Goal: Task Accomplishment & Management: Manage account settings

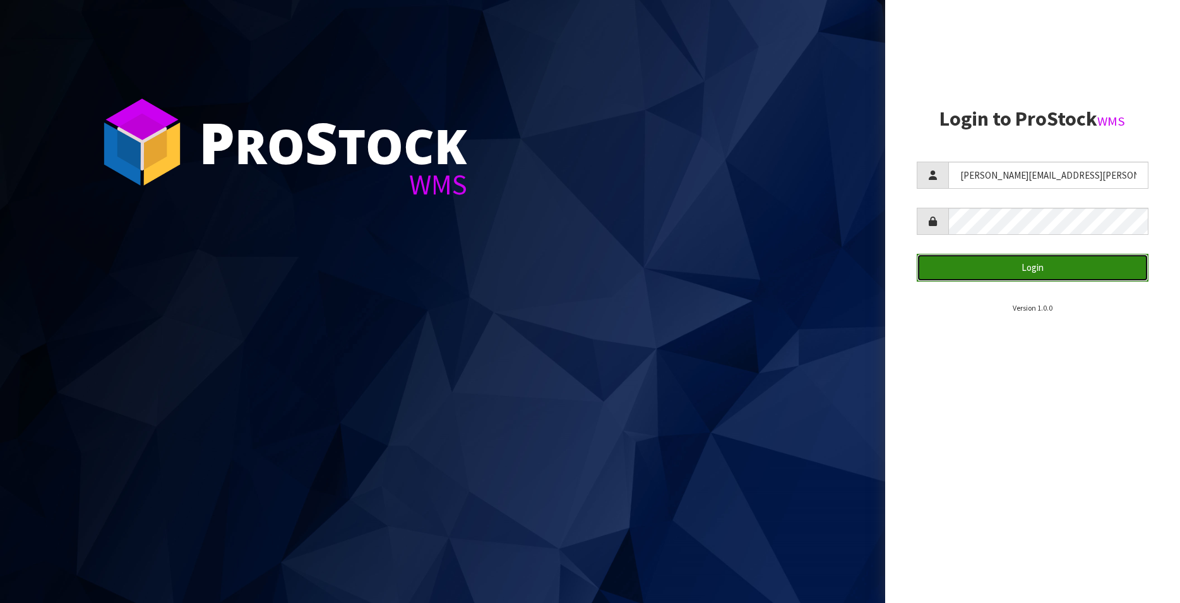
click at [1002, 264] on button "Login" at bounding box center [1033, 267] width 232 height 27
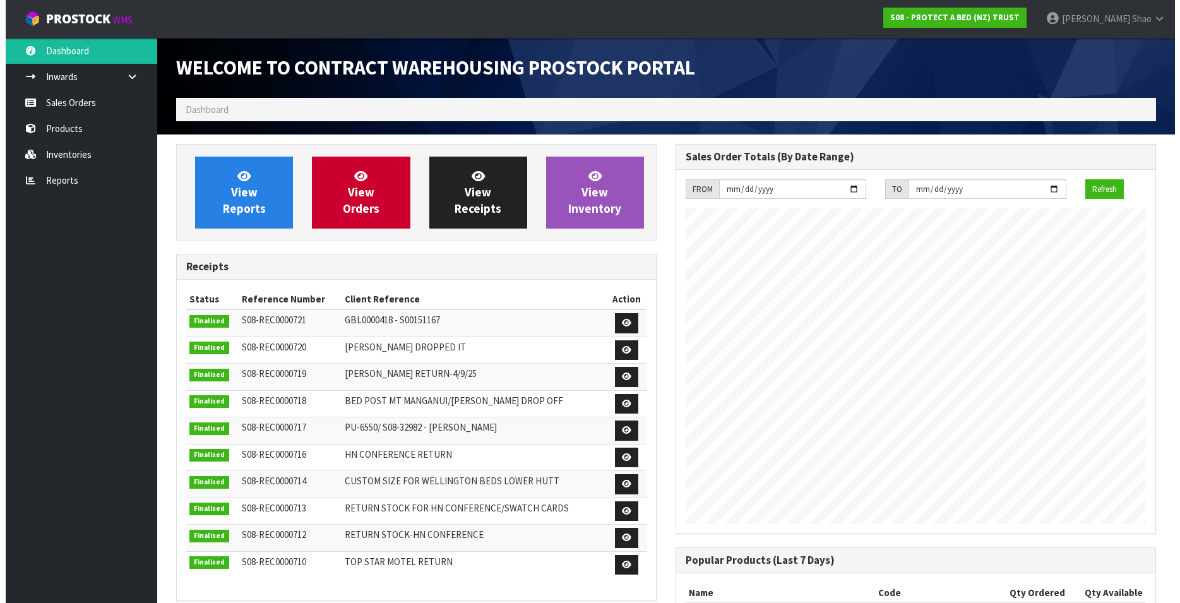
scroll to position [700, 499]
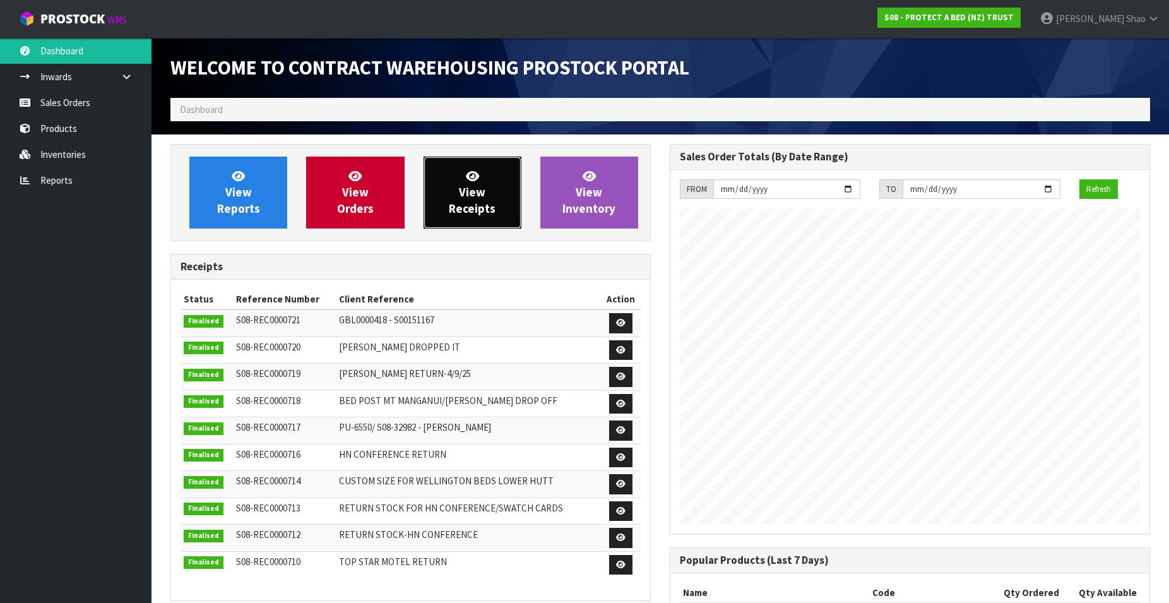
click at [466, 184] on span "View Receipts" at bounding box center [472, 192] width 47 height 47
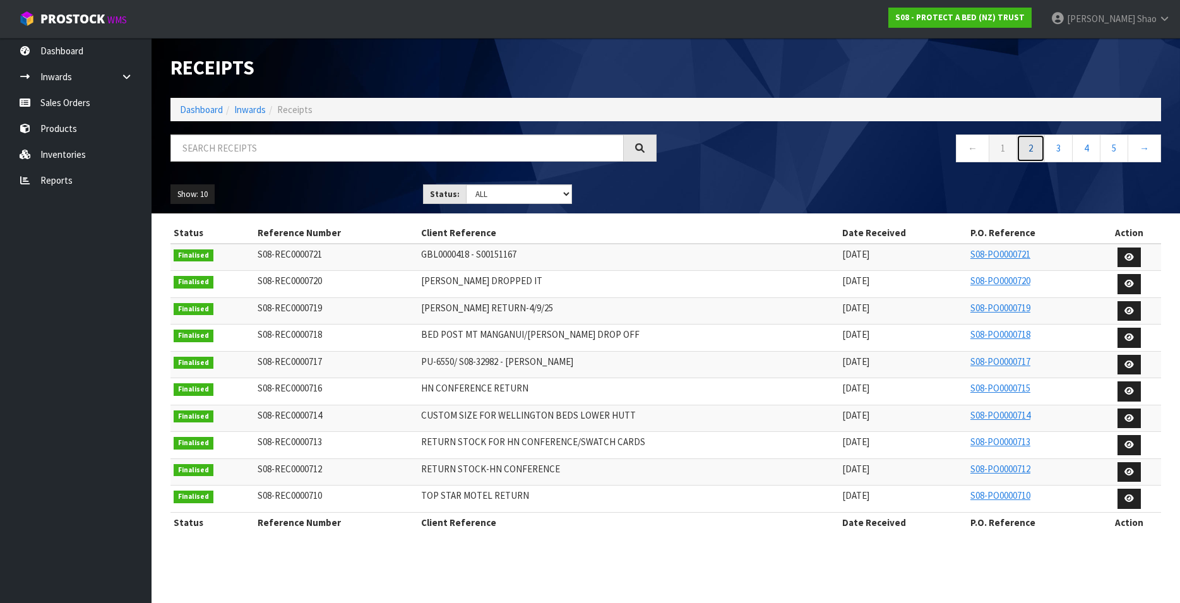
click at [1026, 153] on link "2" at bounding box center [1030, 147] width 28 height 27
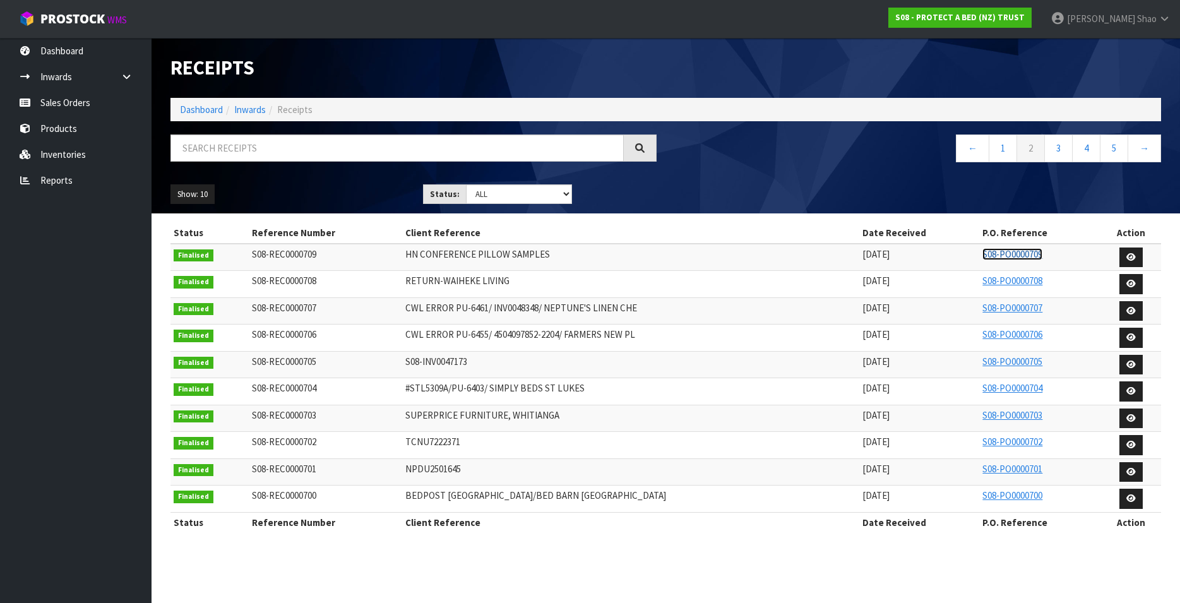
click at [994, 254] on link "S08-PO0000709" at bounding box center [1012, 254] width 60 height 12
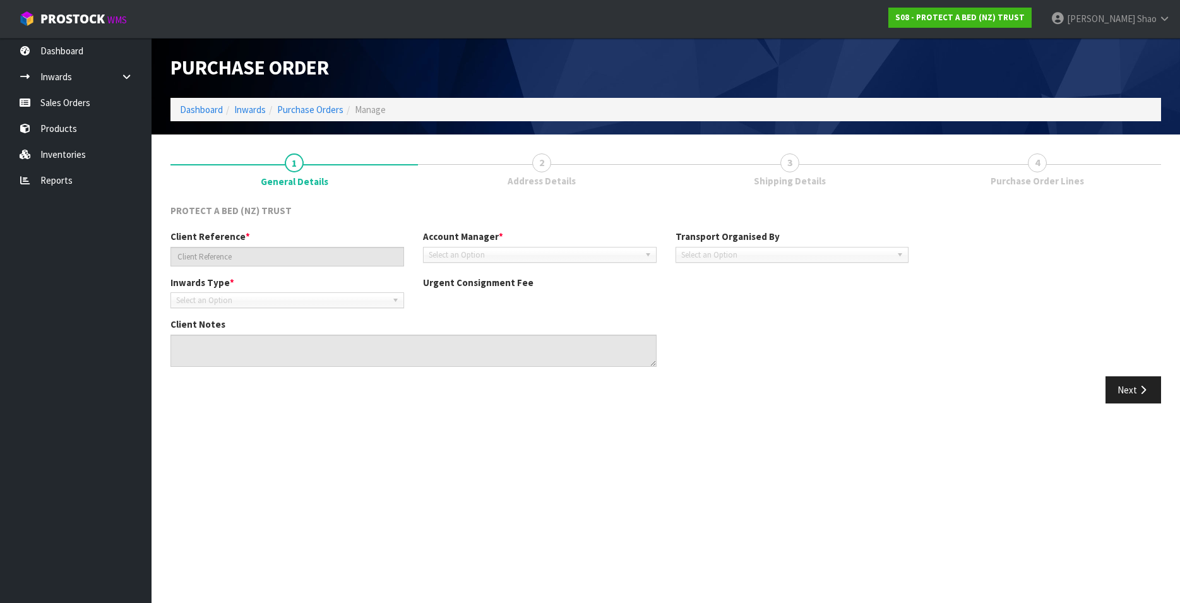
type input "HN CONFERENCE PILLOW SAMPLES"
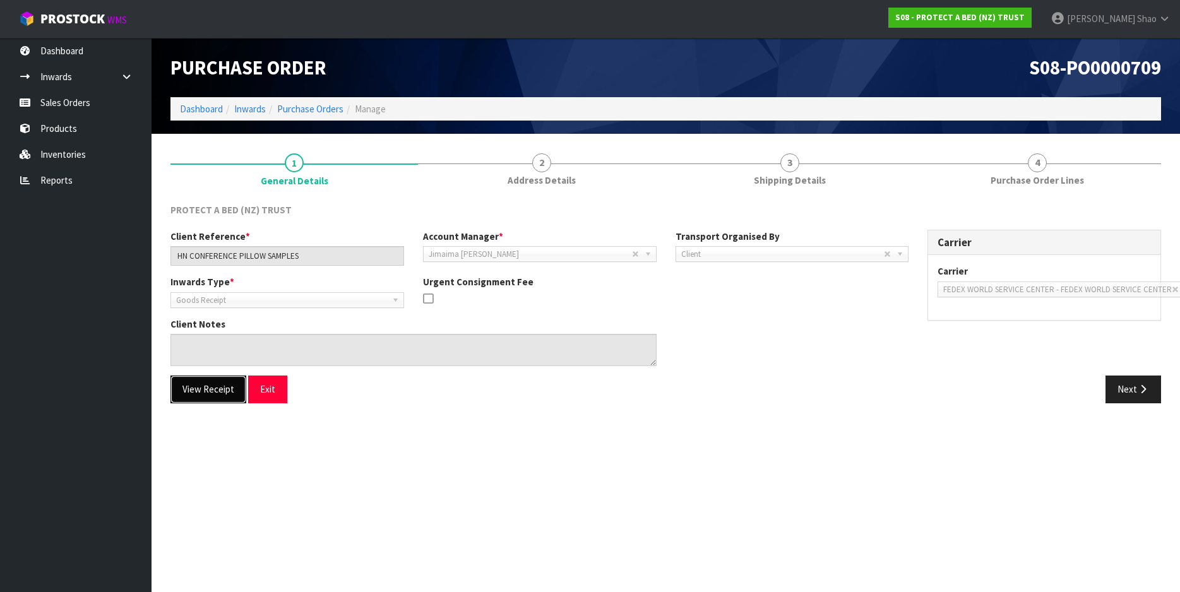
click at [209, 393] on button "View Receipt" at bounding box center [208, 389] width 76 height 27
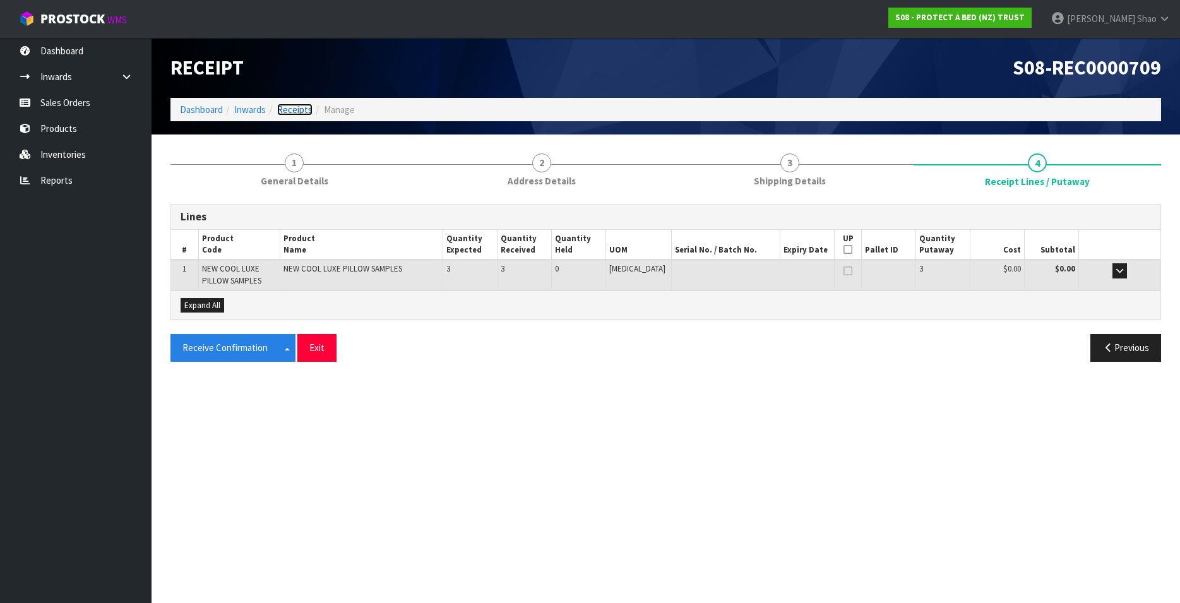
click at [304, 109] on link "Receipts" at bounding box center [294, 110] width 35 height 12
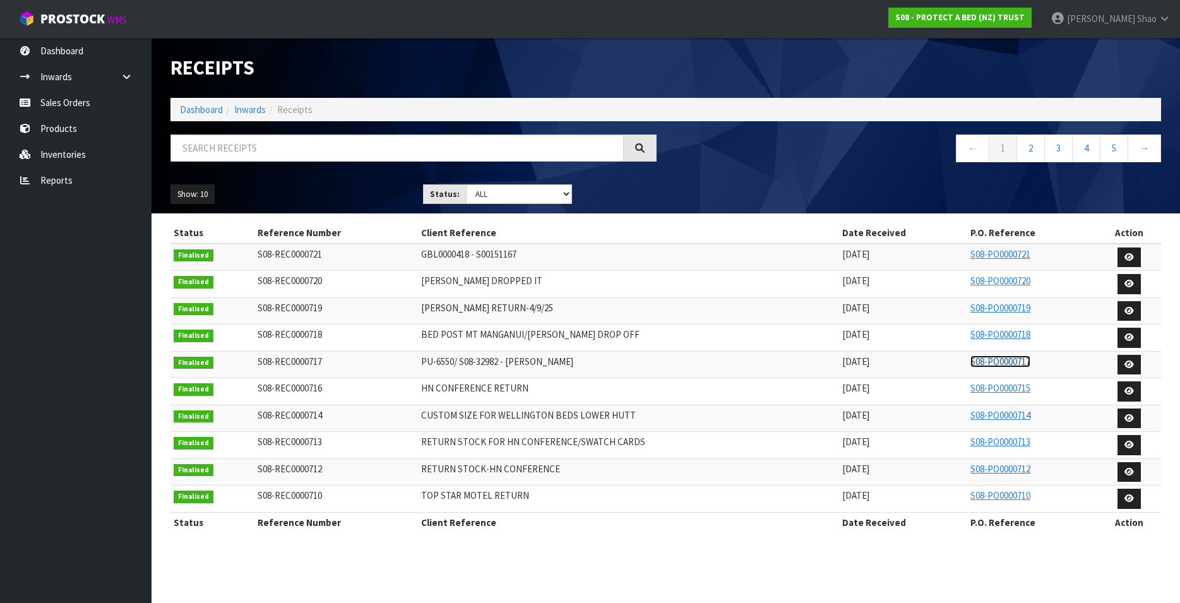
click at [994, 362] on link "S08-PO0000717" at bounding box center [1000, 361] width 60 height 12
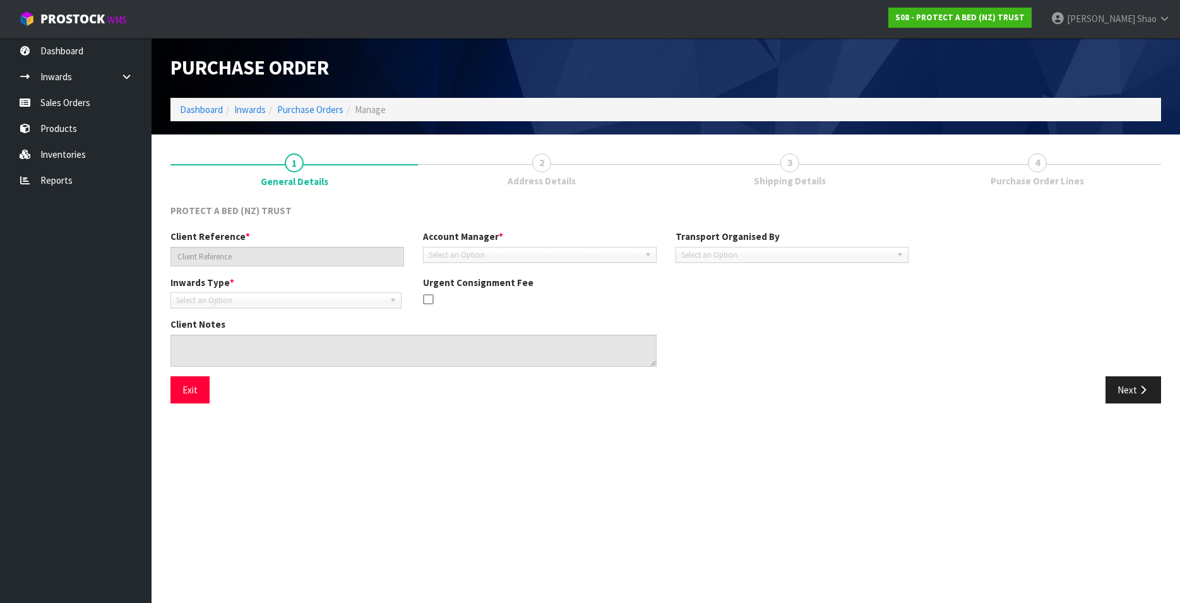
type input "PU-6550/ S08-32982 - [PERSON_NAME]"
type textarea "CODE RETURNED - F0195SPK0"
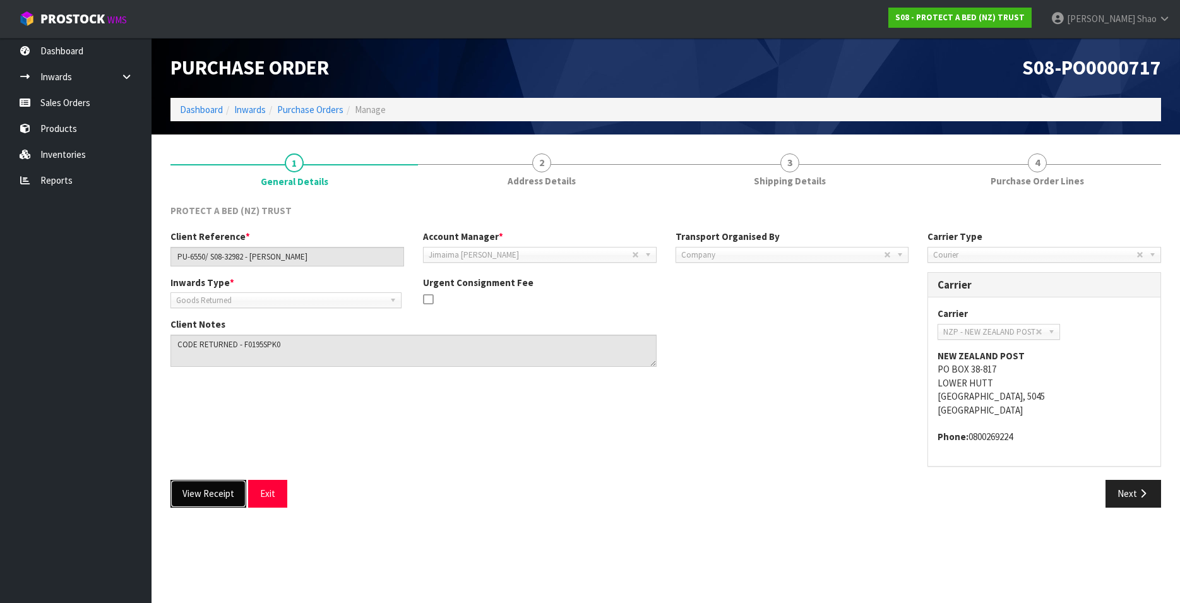
click at [193, 499] on button "View Receipt" at bounding box center [208, 493] width 76 height 27
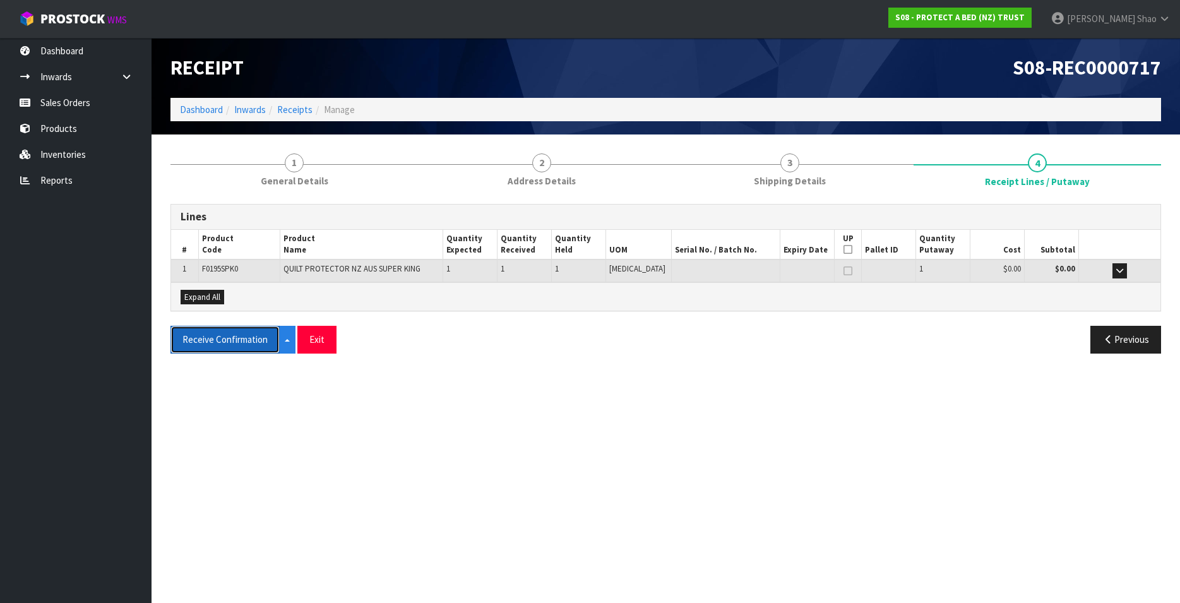
click at [209, 333] on button "Receive Confirmation" at bounding box center [224, 339] width 109 height 27
click at [299, 110] on link "Receipts" at bounding box center [294, 110] width 35 height 12
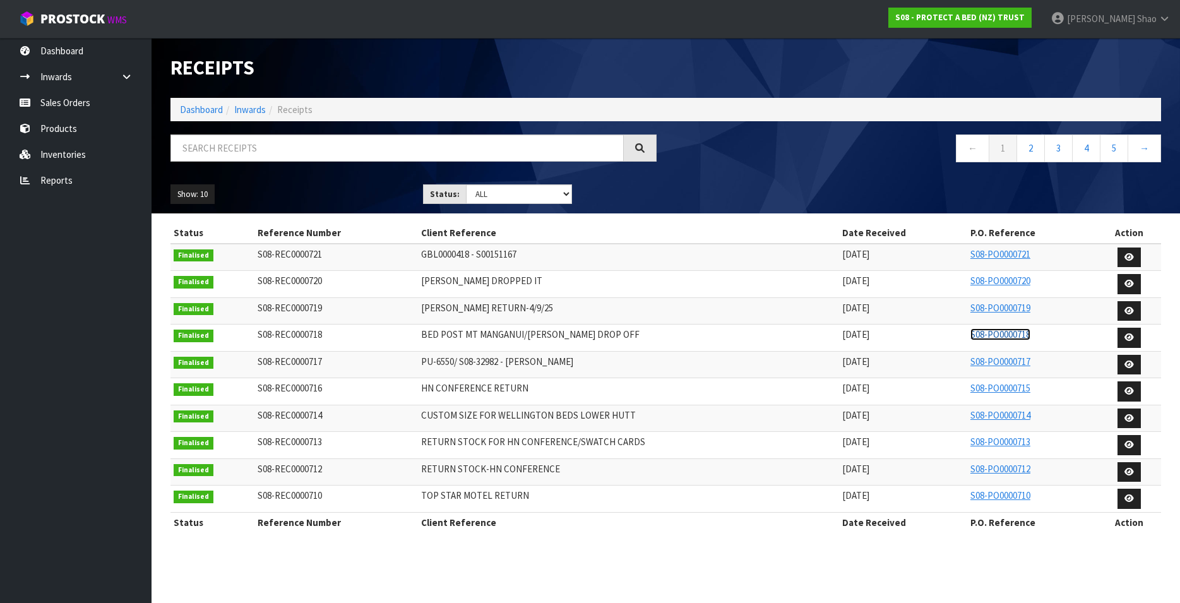
click at [993, 335] on link "S08-PO0000718" at bounding box center [1000, 334] width 60 height 12
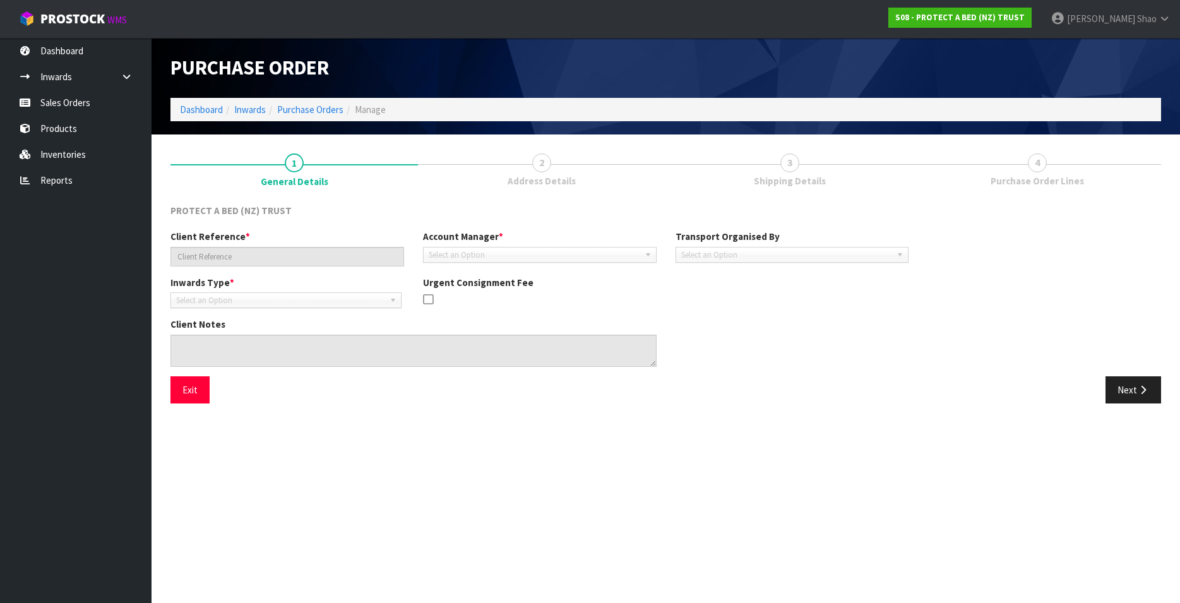
type input "BED POST MT MANGANUI/[PERSON_NAME] DROP OFF"
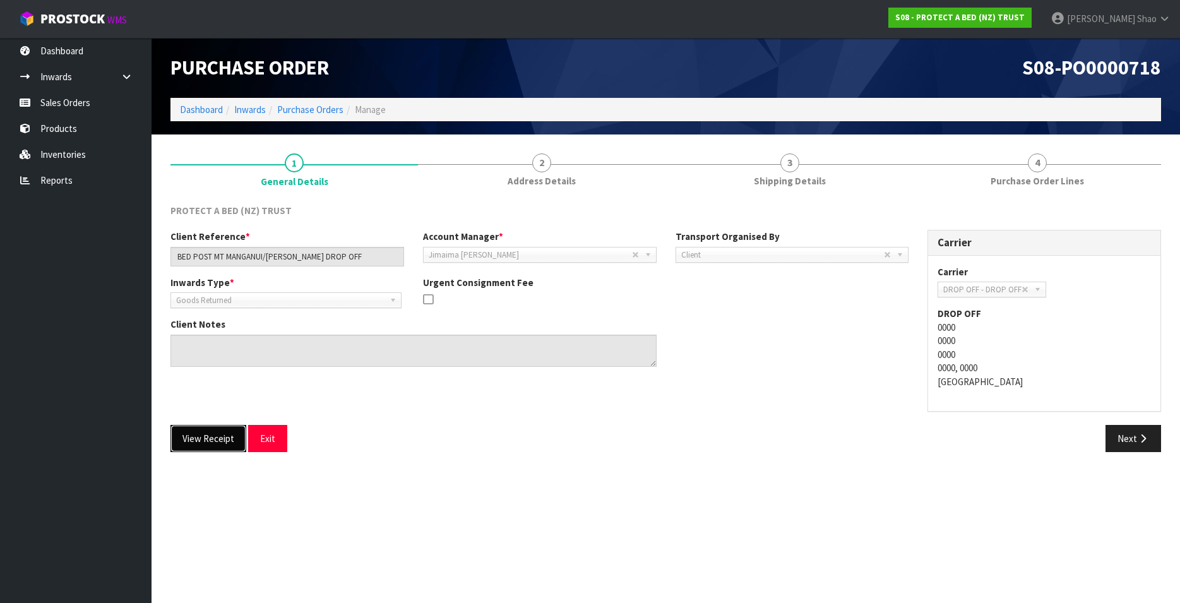
click at [207, 434] on button "View Receipt" at bounding box center [208, 438] width 76 height 27
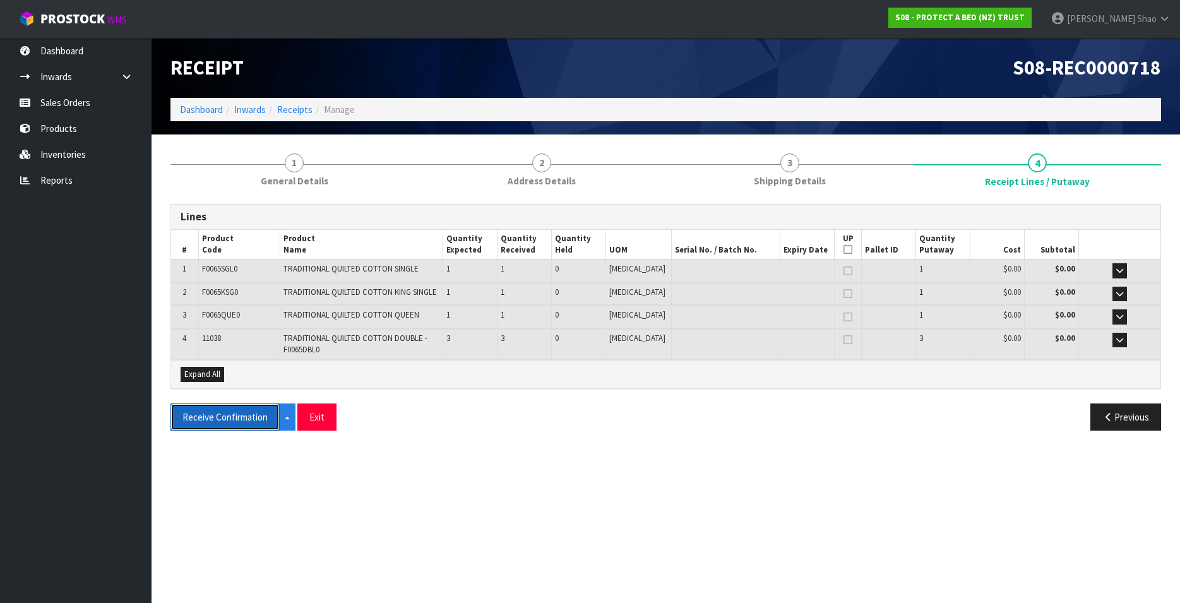
click at [211, 410] on button "Receive Confirmation" at bounding box center [224, 416] width 109 height 27
click at [291, 106] on link "Receipts" at bounding box center [294, 110] width 35 height 12
